Goal: Information Seeking & Learning: Understand process/instructions

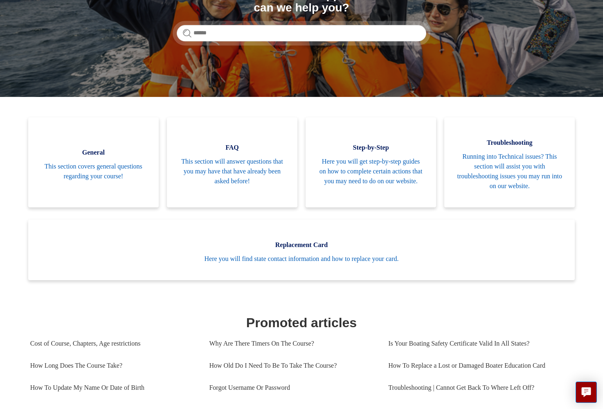
scroll to position [123, 0]
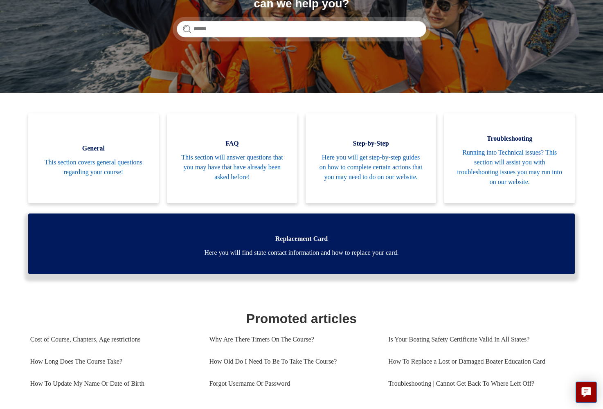
click at [289, 252] on span "Here you will find state contact information and how to replace your card." at bounding box center [302, 253] width 523 height 10
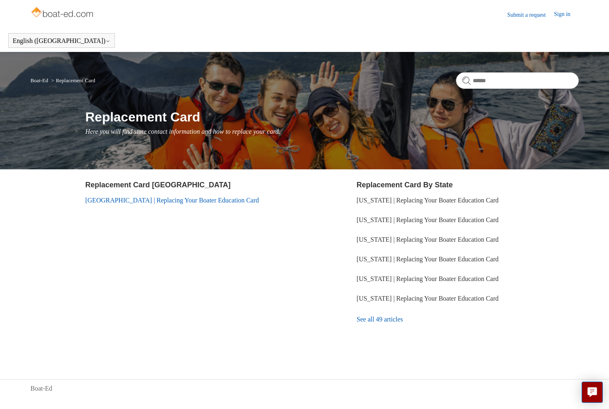
click at [127, 202] on link "[GEOGRAPHIC_DATA] | Replacing Your Boater Education Card" at bounding box center [172, 200] width 174 height 7
click at [396, 279] on link "[US_STATE] | Replacing Your Boater Education Card" at bounding box center [428, 278] width 142 height 7
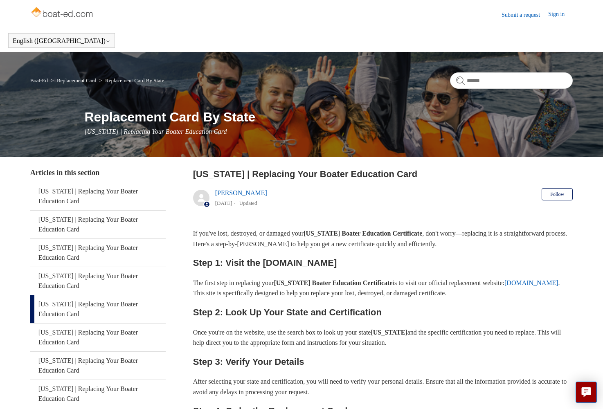
click at [505, 286] on link "[DOMAIN_NAME]" at bounding box center [532, 283] width 54 height 7
